Goal: Understand process/instructions: Learn how to perform a task or action

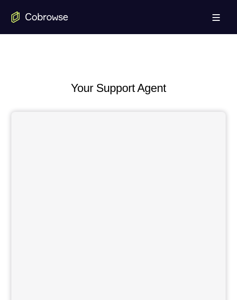
scroll to position [381, 0]
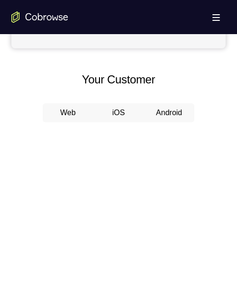
click at [168, 116] on button "Android" at bounding box center [169, 112] width 51 height 19
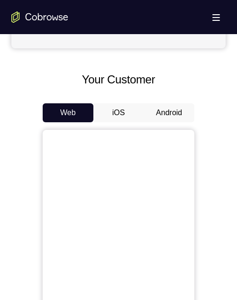
click at [168, 116] on button "Android" at bounding box center [169, 112] width 51 height 19
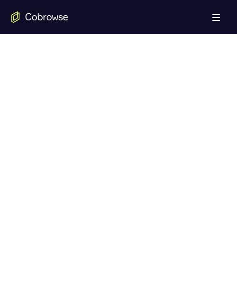
scroll to position [428, 0]
